Goal: Information Seeking & Learning: Check status

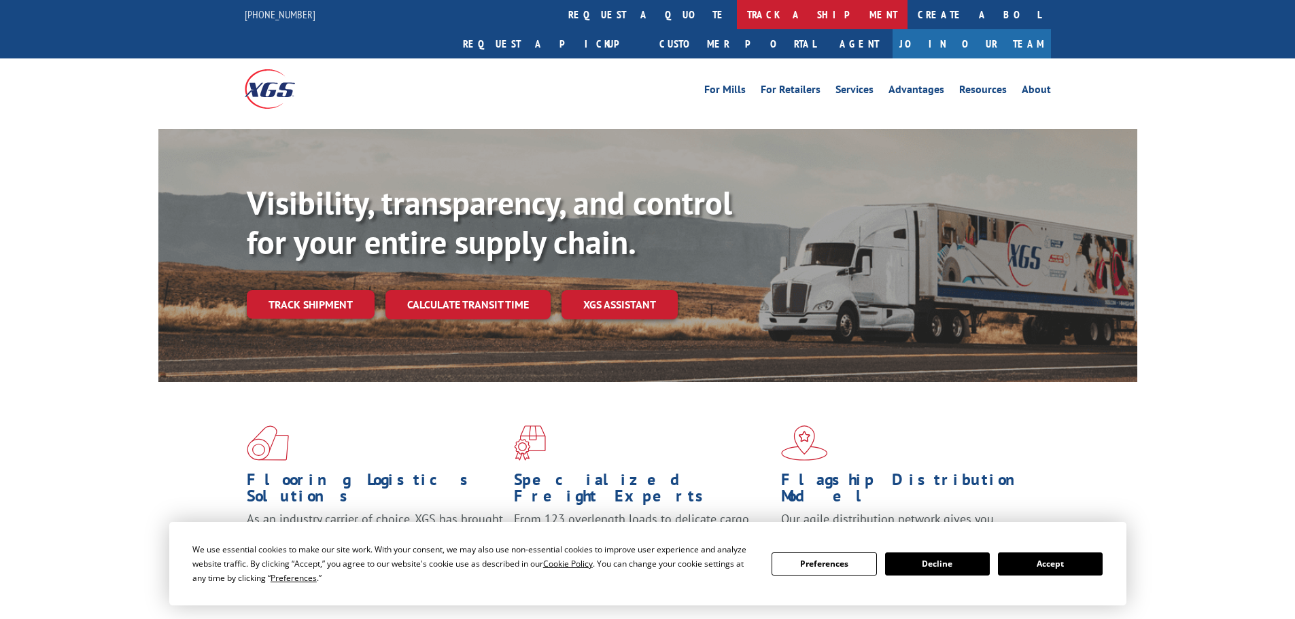
click at [737, 20] on link "track a shipment" at bounding box center [822, 14] width 171 height 29
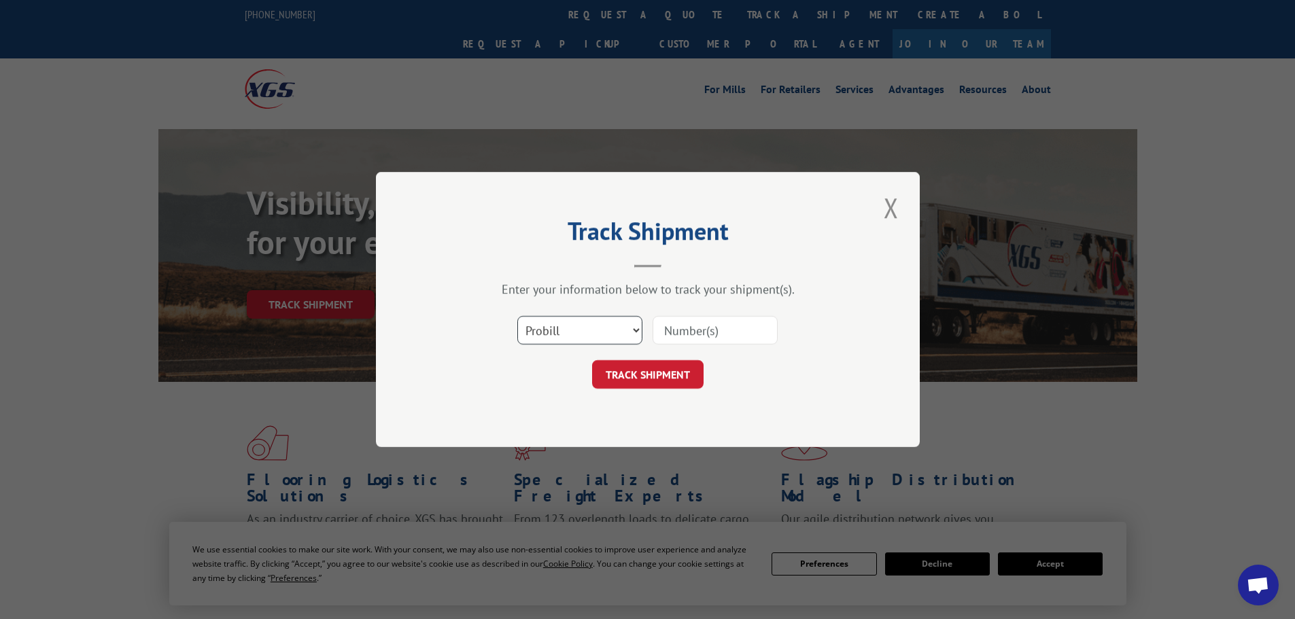
click at [628, 333] on select "Select category... Probill BOL PO" at bounding box center [579, 330] width 125 height 29
select select "bol"
click at [517, 316] on select "Select category... Probill BOL PO" at bounding box center [579, 330] width 125 height 29
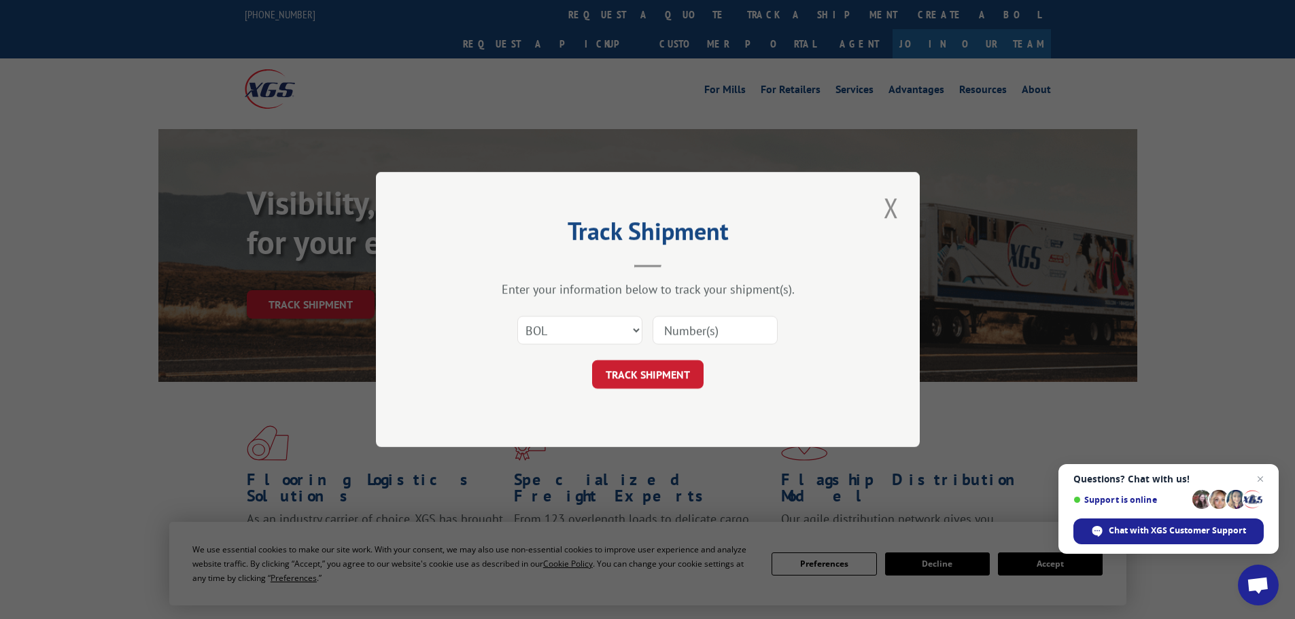
click at [722, 338] on input at bounding box center [715, 330] width 125 height 29
paste input "5950775"
type input "5950775"
click at [669, 379] on button "TRACK SHIPMENT" at bounding box center [648, 374] width 112 height 29
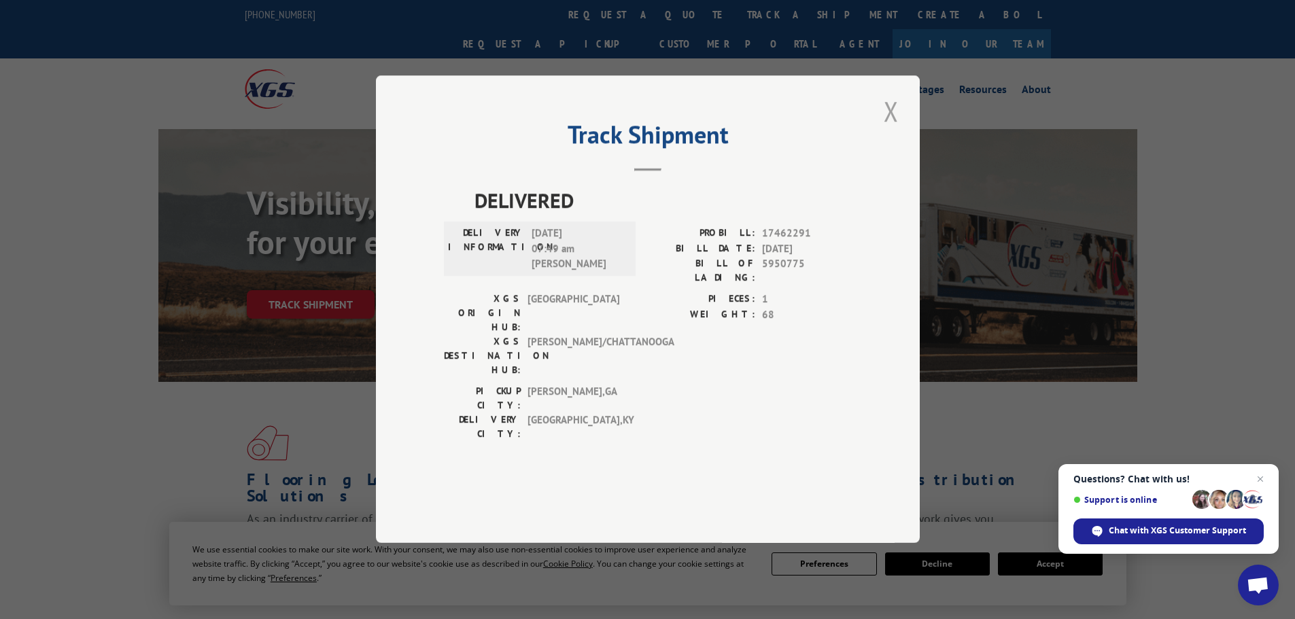
click at [888, 130] on button "Close modal" at bounding box center [891, 110] width 23 height 37
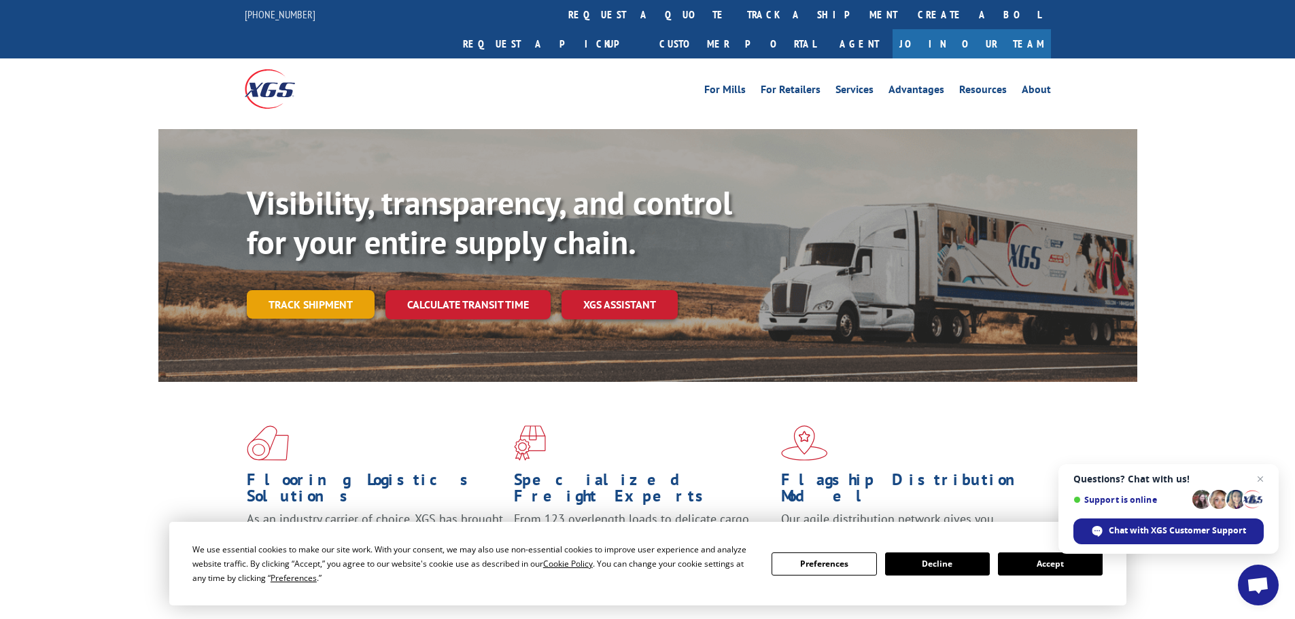
click at [277, 290] on link "Track shipment" at bounding box center [311, 304] width 128 height 29
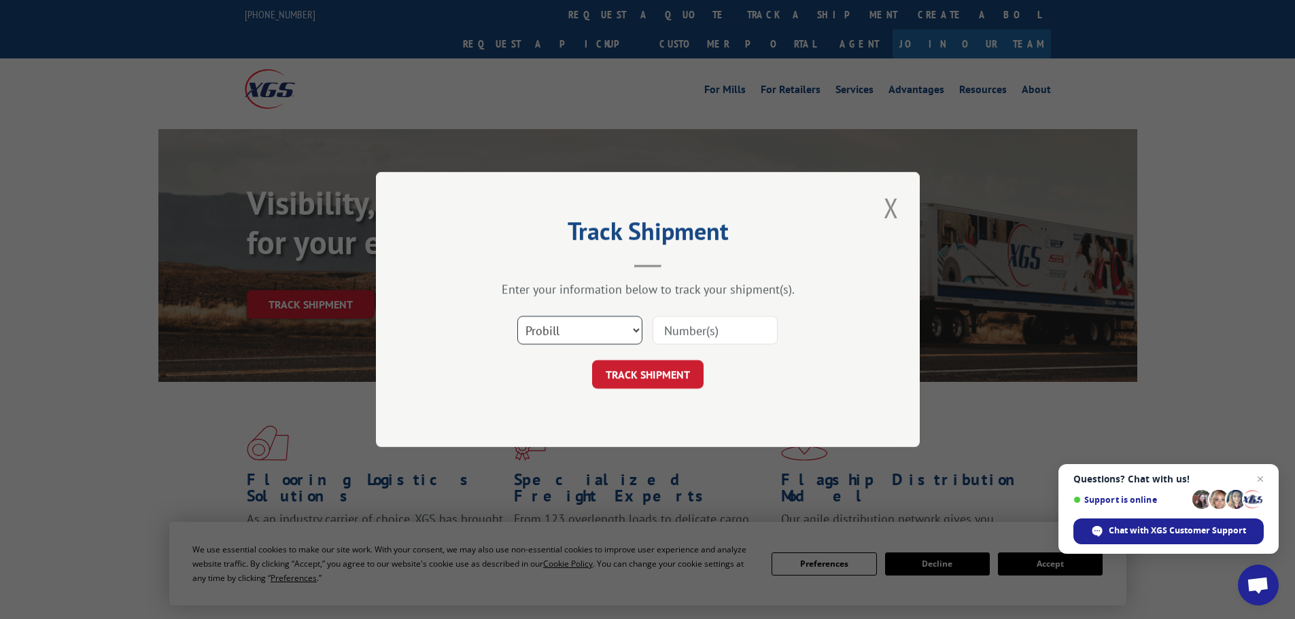
click at [569, 343] on select "Select category... Probill BOL PO" at bounding box center [579, 330] width 125 height 29
select select "bol"
click at [517, 316] on select "Select category... Probill BOL PO" at bounding box center [579, 330] width 125 height 29
click at [727, 335] on input at bounding box center [715, 330] width 125 height 29
paste input "5948987"
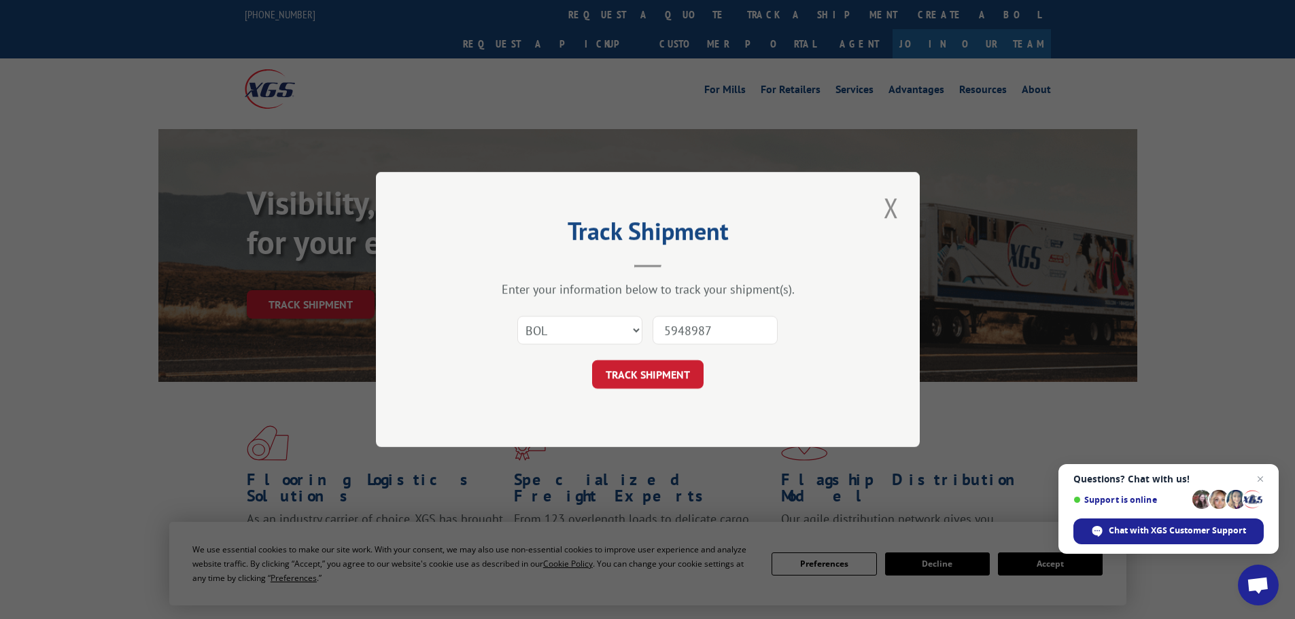
type input "5948987"
click at [592, 360] on button "TRACK SHIPMENT" at bounding box center [648, 374] width 112 height 29
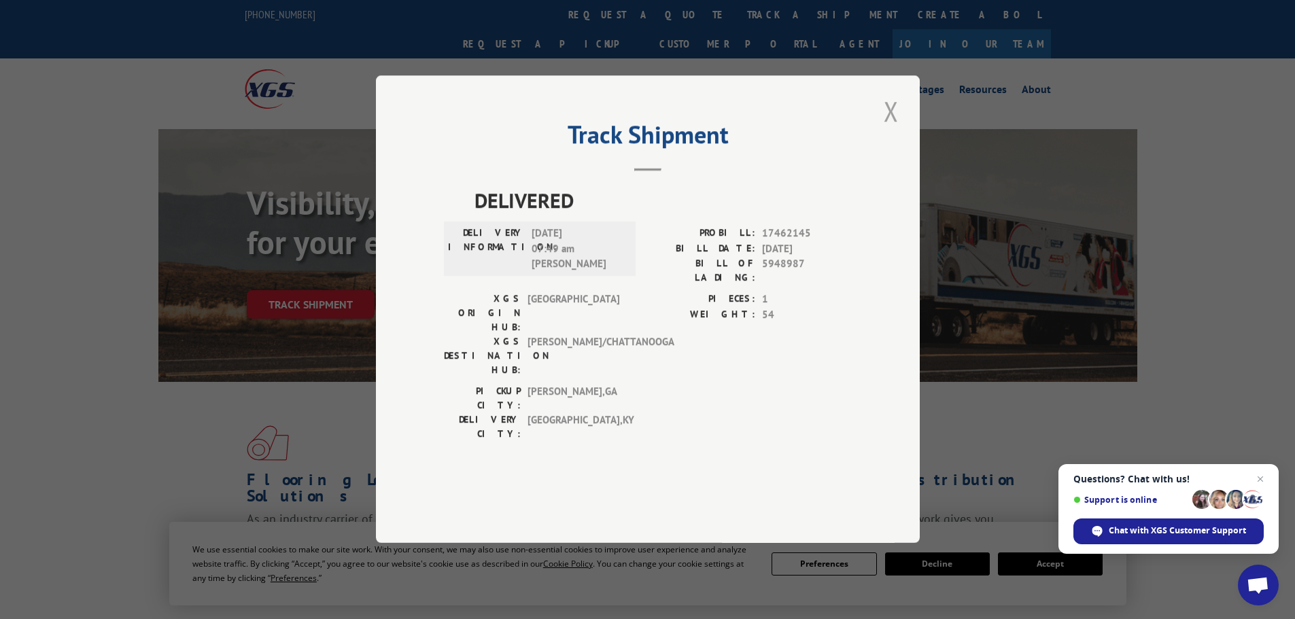
click at [900, 130] on button "Close modal" at bounding box center [891, 110] width 23 height 37
